Goal: Information Seeking & Learning: Learn about a topic

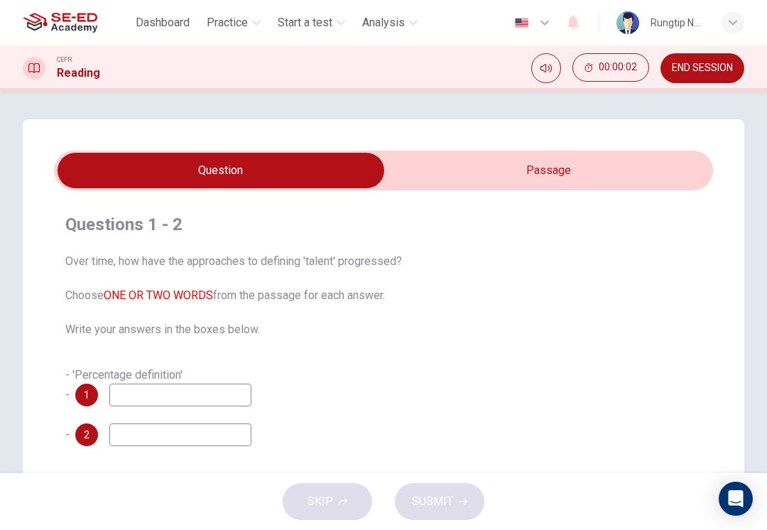
click at [587, 175] on input "checkbox" at bounding box center [221, 171] width 989 height 36
checkbox input "true"
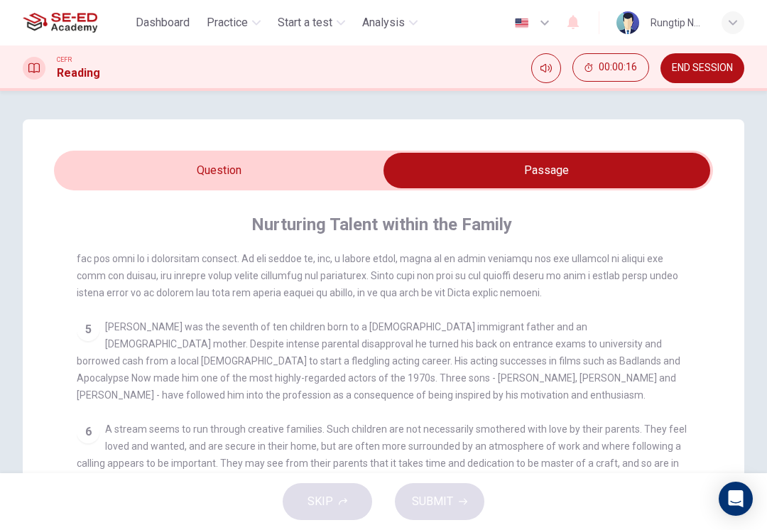
scroll to position [771, 0]
click at [488, 371] on div "5 [PERSON_NAME] was the seventh of ten children born to a [DEMOGRAPHIC_DATA] im…" at bounding box center [384, 360] width 614 height 85
click at [481, 389] on div "5 [PERSON_NAME] was the seventh of ten children born to a [DEMOGRAPHIC_DATA] im…" at bounding box center [384, 360] width 614 height 85
click at [496, 325] on div "5 [PERSON_NAME] was the seventh of ten children born to a [DEMOGRAPHIC_DATA] im…" at bounding box center [384, 360] width 614 height 85
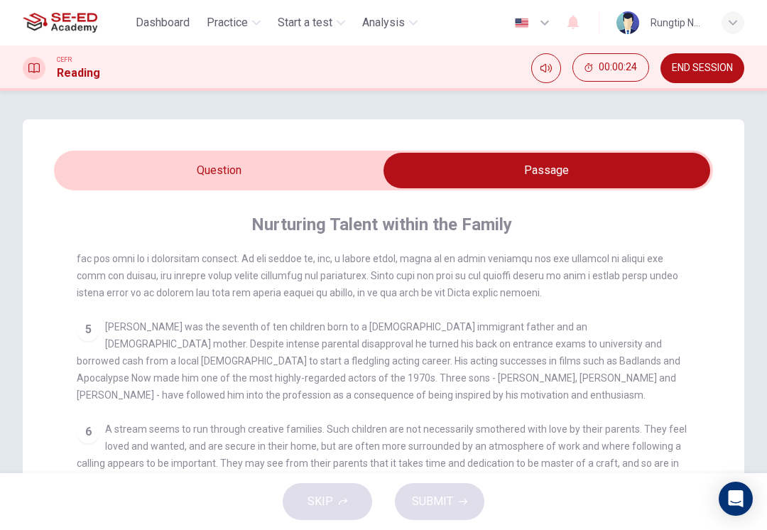
click at [597, 238] on div "Nurturing Talent within the Family CLICK TO ZOOM Click to Zoom 1 What do we mea…" at bounding box center [383, 487] width 659 height 594
click at [607, 225] on div "Nurturing Talent within the Family" at bounding box center [393, 224] width 633 height 23
click at [606, 234] on div "Nurturing Talent within the Family" at bounding box center [393, 224] width 633 height 23
click at [577, 266] on div "4" at bounding box center [384, 216] width 614 height 170
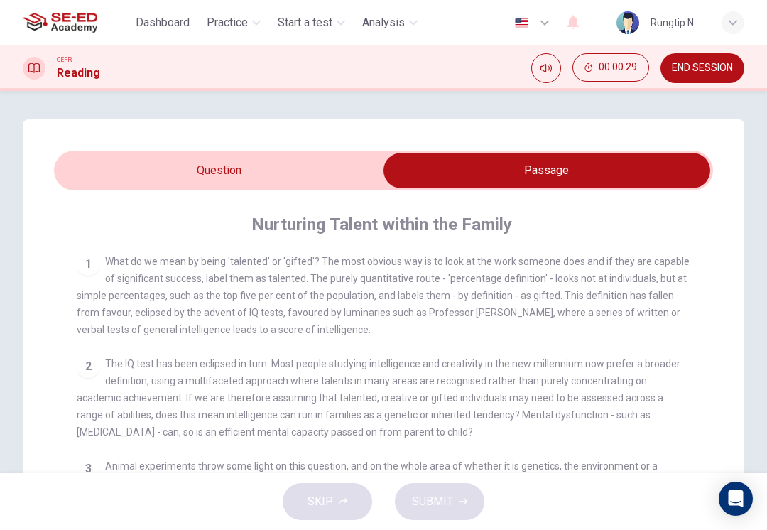
scroll to position [272, 0]
click at [717, 63] on span "END SESSION" at bounding box center [702, 67] width 61 height 11
